Goal: Find specific page/section: Find specific page/section

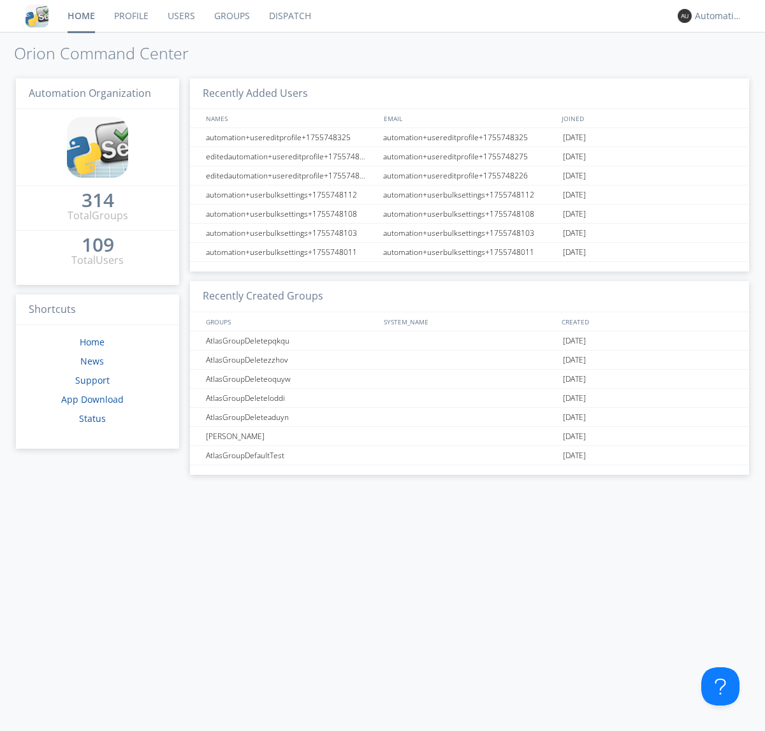
click at [289, 16] on link "Dispatch" at bounding box center [289, 16] width 61 height 32
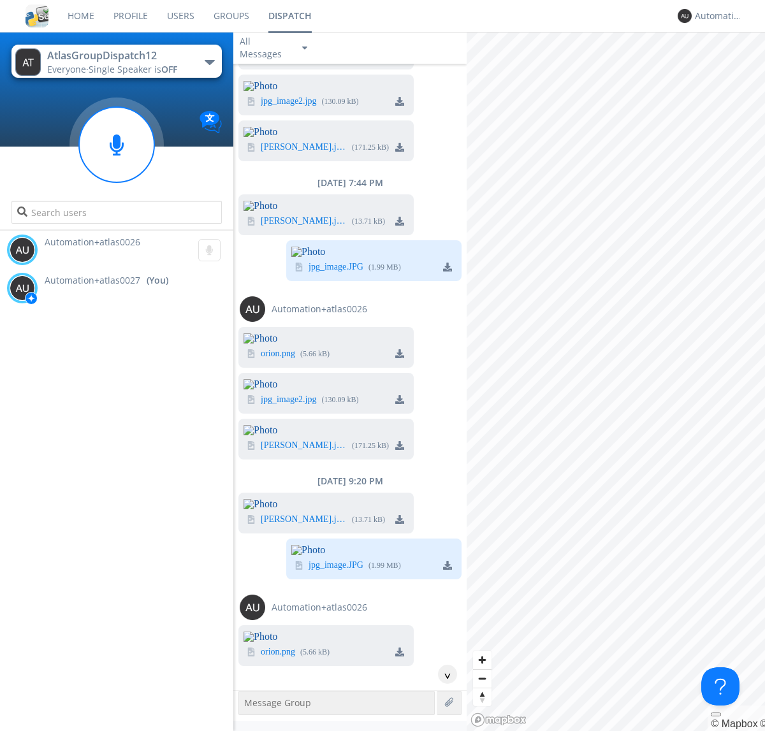
scroll to position [2103, 0]
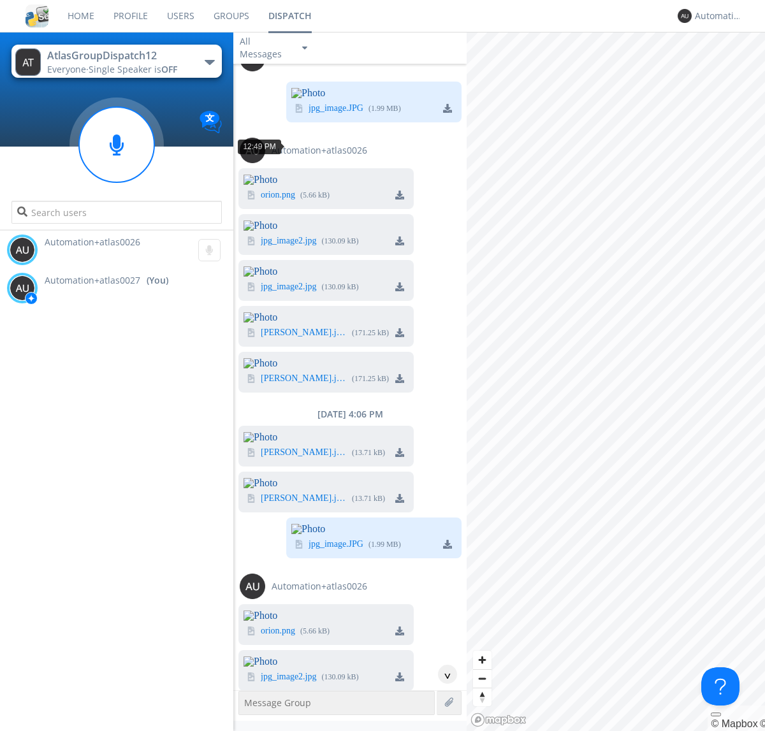
scroll to position [247, 0]
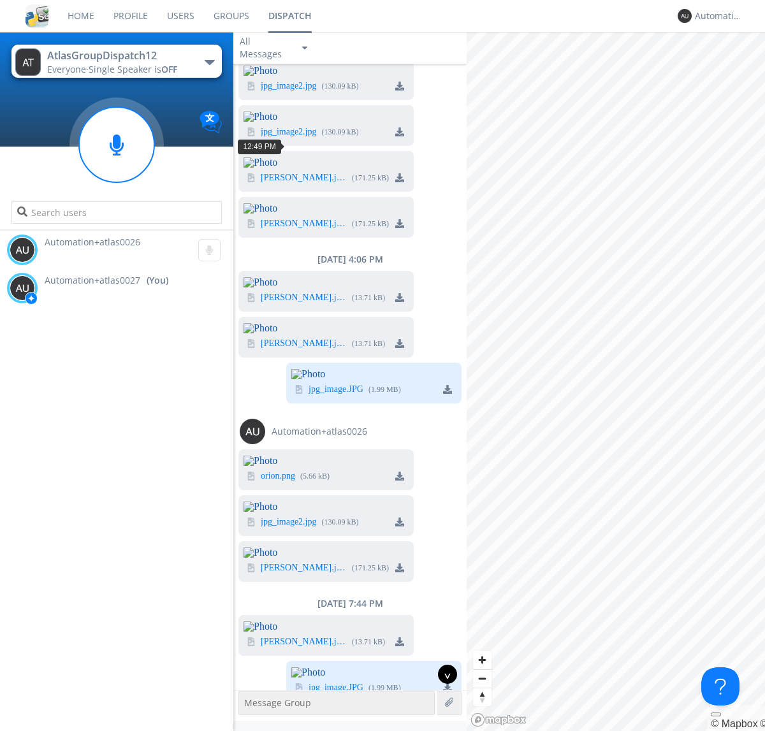
click at [442, 674] on div "^" at bounding box center [447, 674] width 19 height 19
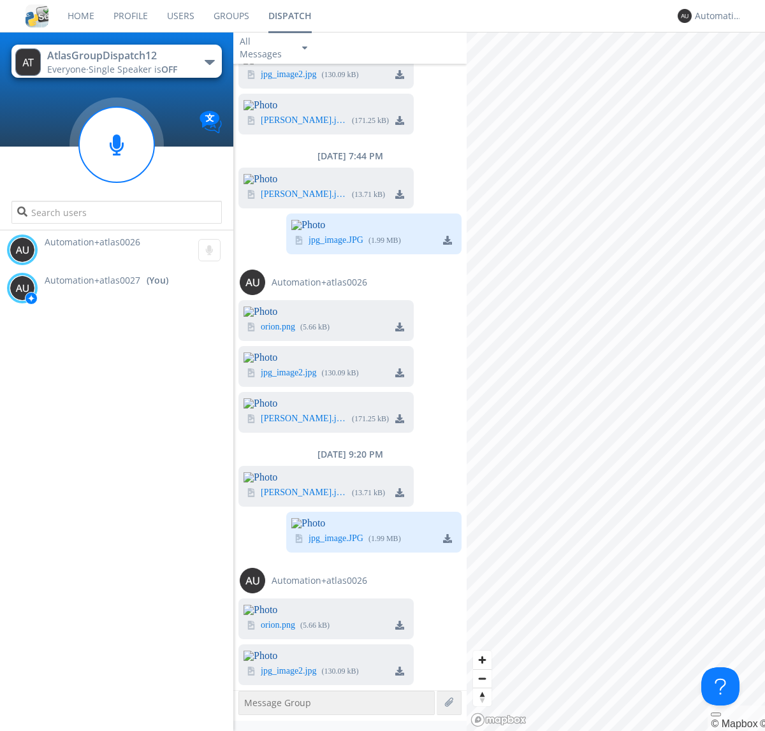
scroll to position [4902, 0]
click at [400, 670] on img at bounding box center [399, 671] width 9 height 9
click at [715, 16] on div "Automation+atlas0027" at bounding box center [719, 16] width 48 height 13
